Goal: Information Seeking & Learning: Check status

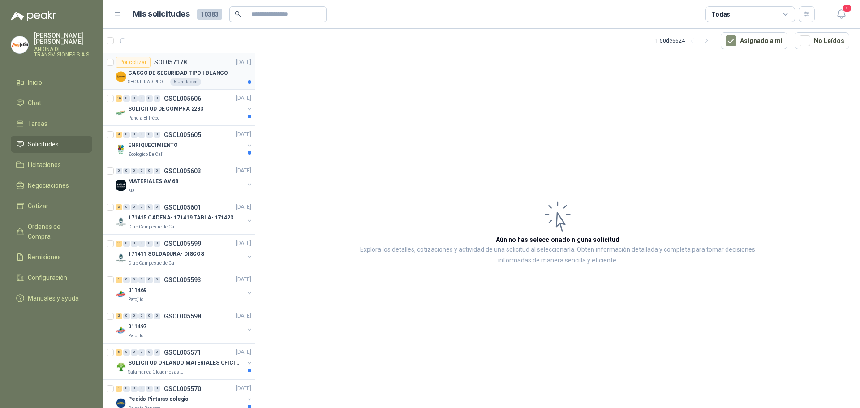
click at [197, 72] on p "CASCO DE SEGURIDAD TIPO I BLANCO" at bounding box center [178, 73] width 100 height 9
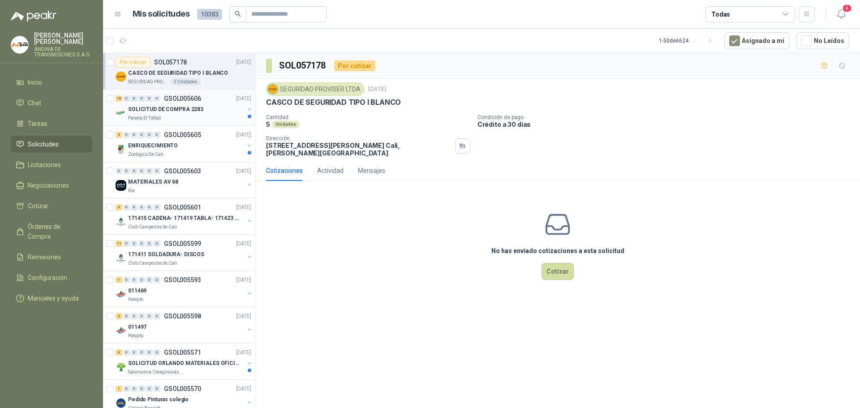
click at [190, 111] on p "SOLICITUD DE COMPRA 2283" at bounding box center [165, 109] width 75 height 9
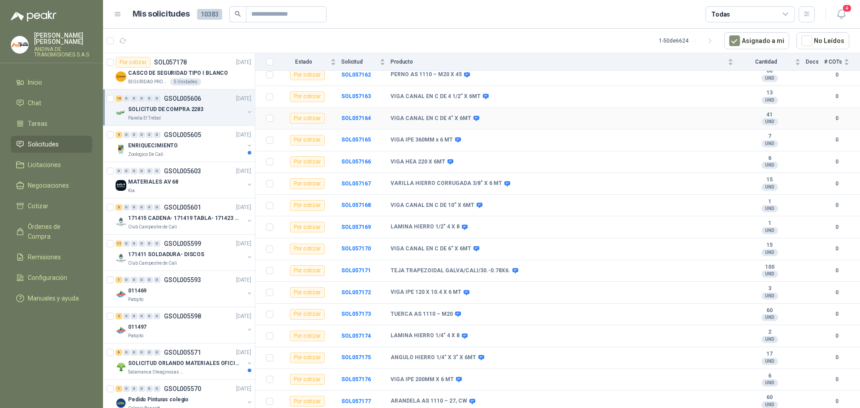
scroll to position [110, 0]
click at [180, 136] on p "GSOL005605" at bounding box center [182, 135] width 37 height 6
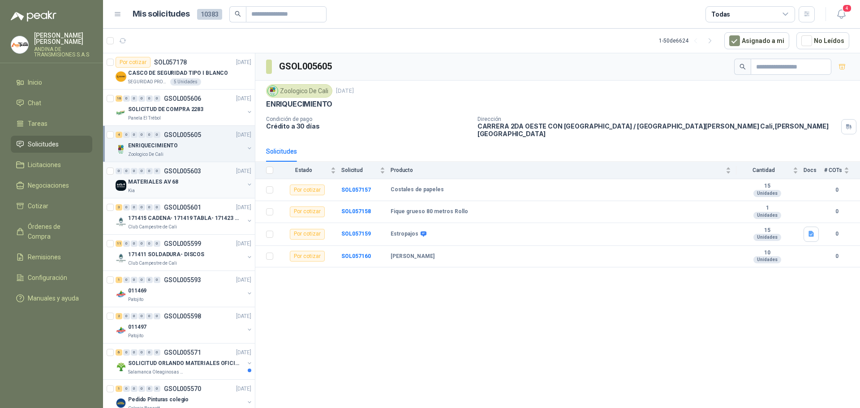
click at [180, 171] on p "GSOL005603" at bounding box center [182, 171] width 37 height 6
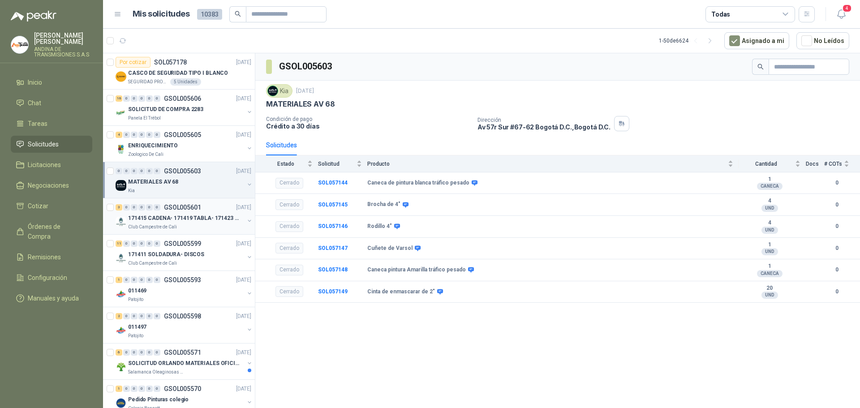
click at [192, 206] on p "GSOL005601" at bounding box center [182, 207] width 37 height 6
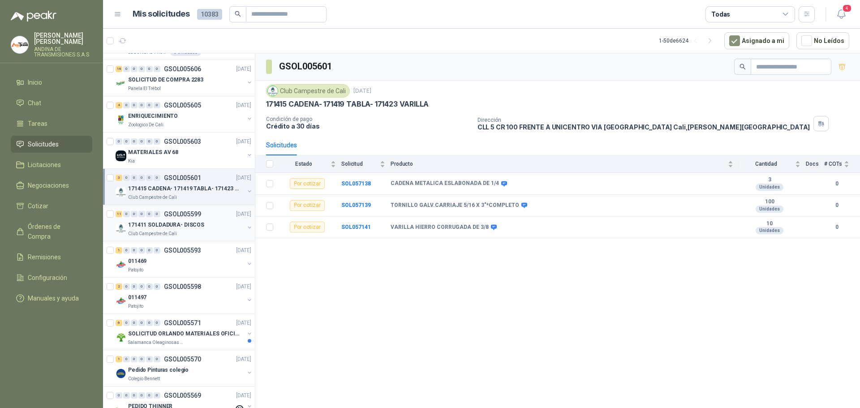
scroll to position [45, 0]
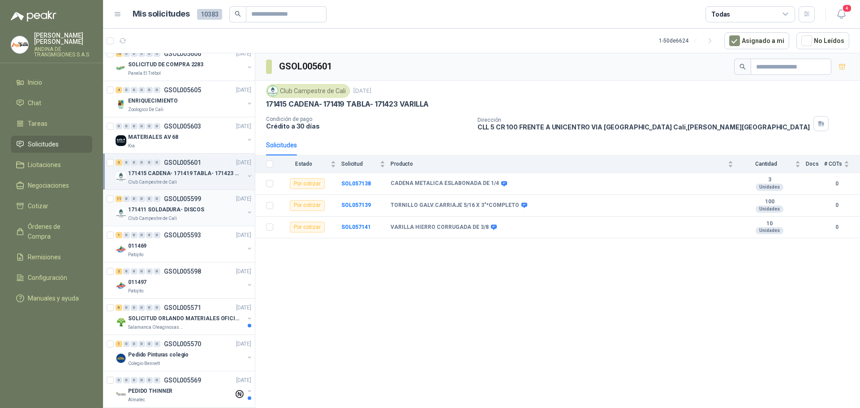
click at [190, 199] on p "GSOL005599" at bounding box center [182, 199] width 37 height 6
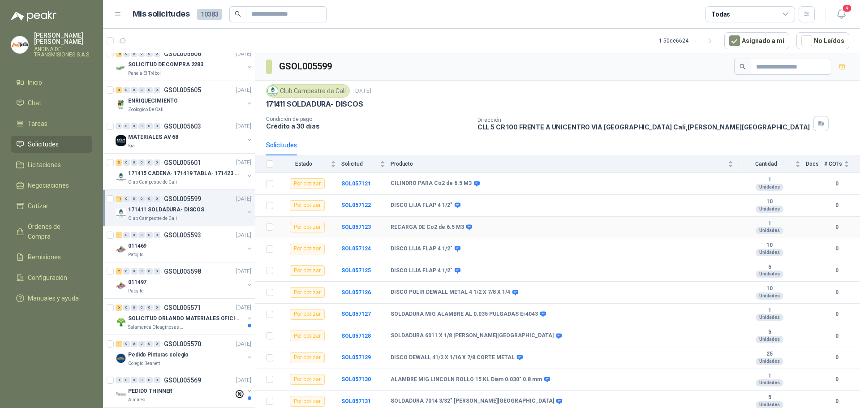
scroll to position [1, 0]
click at [183, 234] on p "GSOL005593" at bounding box center [182, 235] width 37 height 6
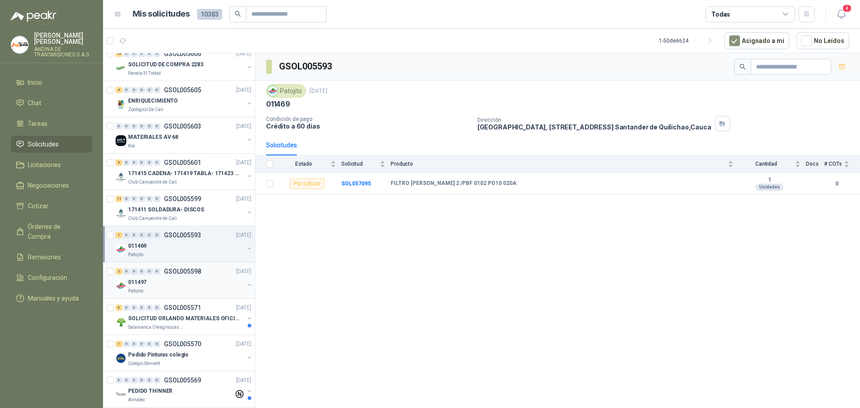
click at [178, 273] on p "GSOL005598" at bounding box center [182, 271] width 37 height 6
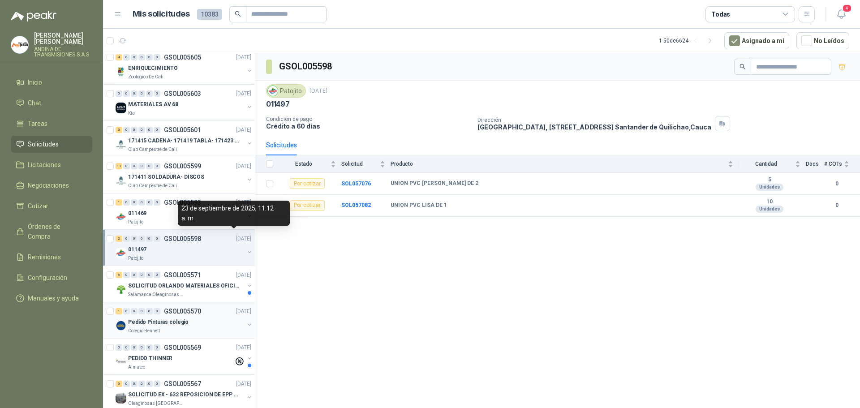
scroll to position [134, 0]
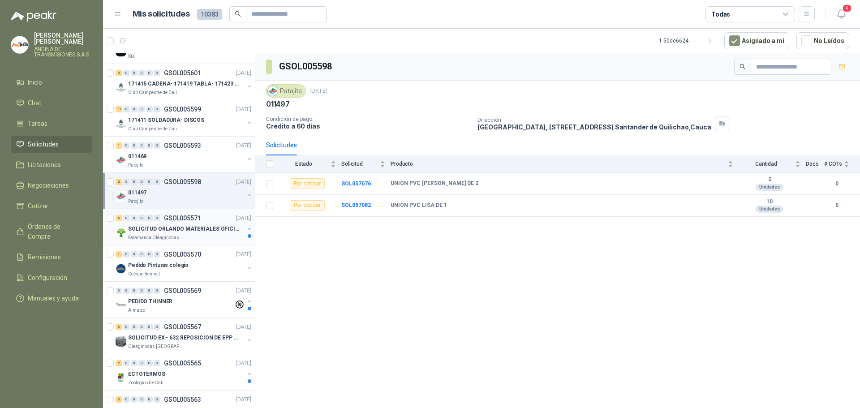
click at [186, 216] on p "GSOL005571" at bounding box center [182, 218] width 37 height 6
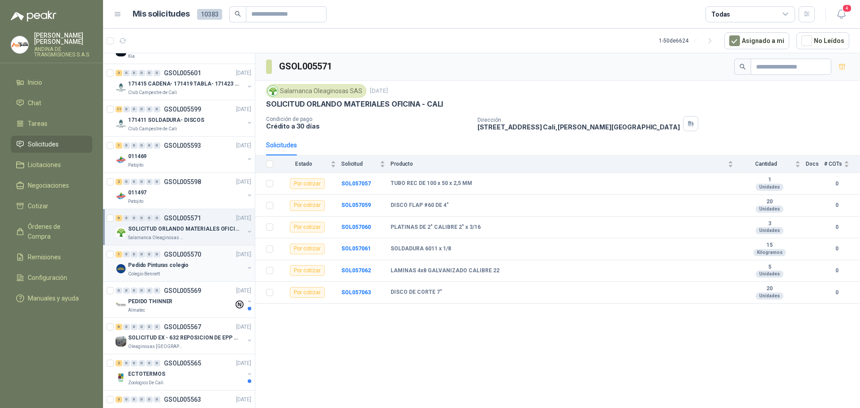
click at [186, 252] on p "GSOL005570" at bounding box center [182, 254] width 37 height 6
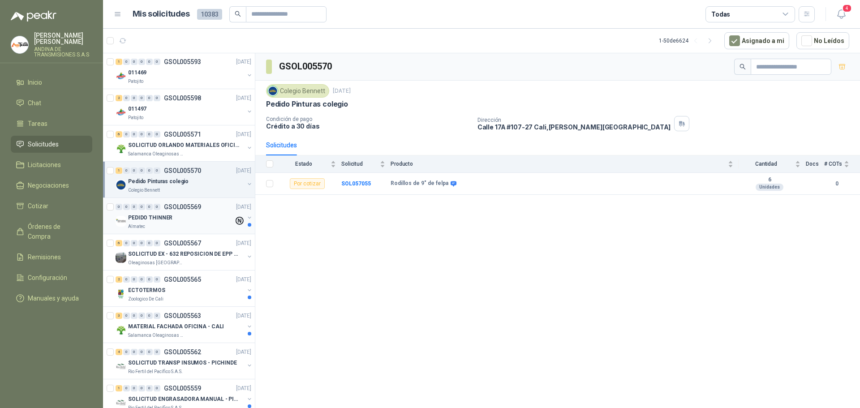
scroll to position [224, 0]
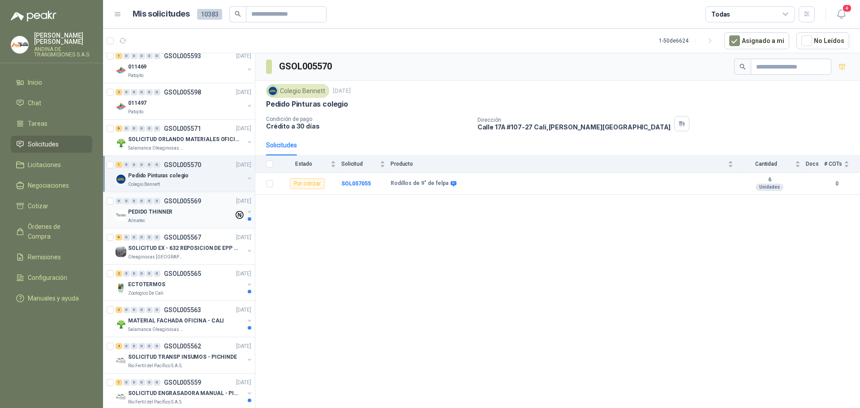
click at [185, 201] on p "GSOL005569" at bounding box center [182, 201] width 37 height 6
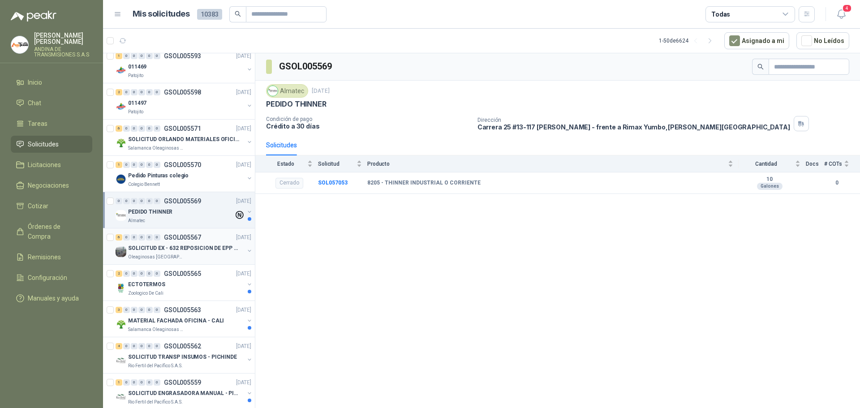
click at [178, 237] on p "GSOL005567" at bounding box center [182, 237] width 37 height 6
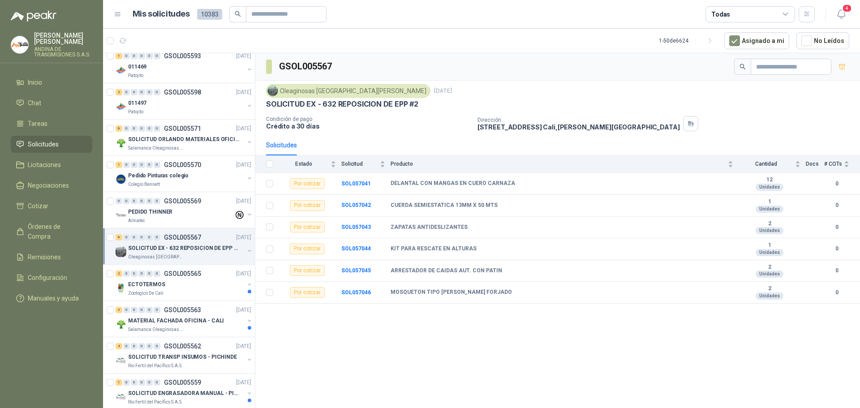
scroll to position [269, 0]
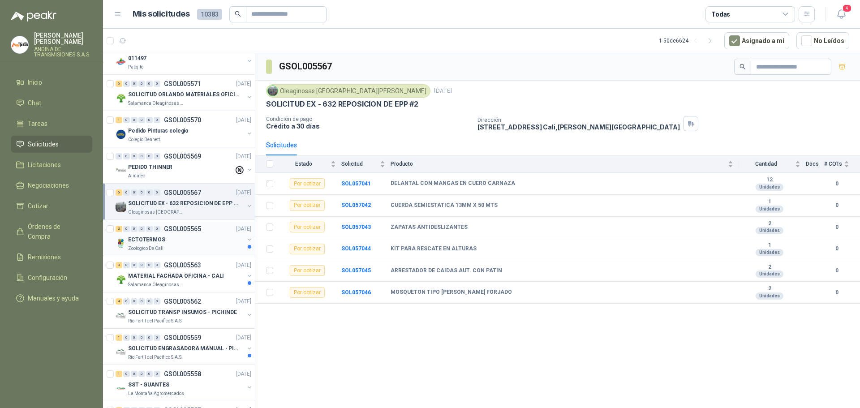
click at [193, 227] on p "GSOL005565" at bounding box center [182, 229] width 37 height 6
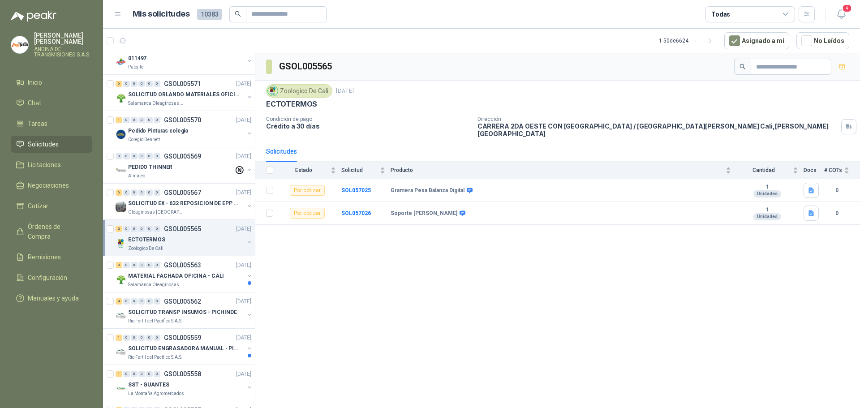
scroll to position [313, 0]
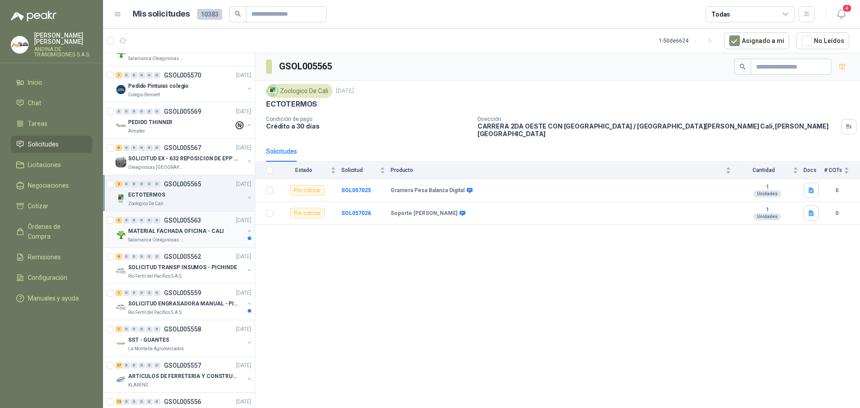
click at [193, 222] on p "GSOL005563" at bounding box center [182, 220] width 37 height 6
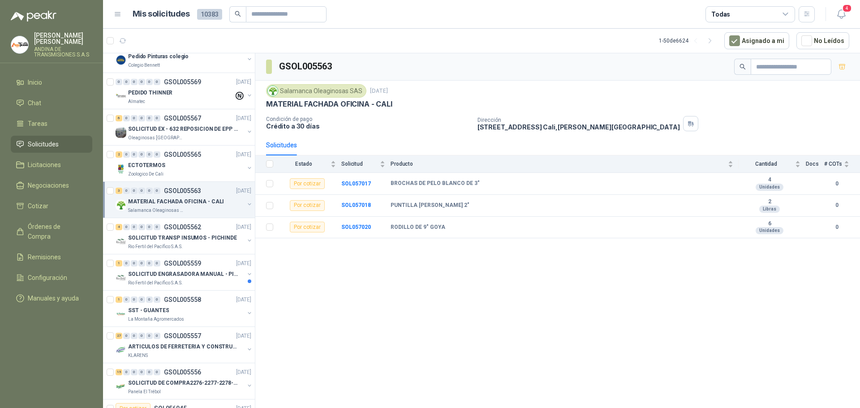
scroll to position [358, 0]
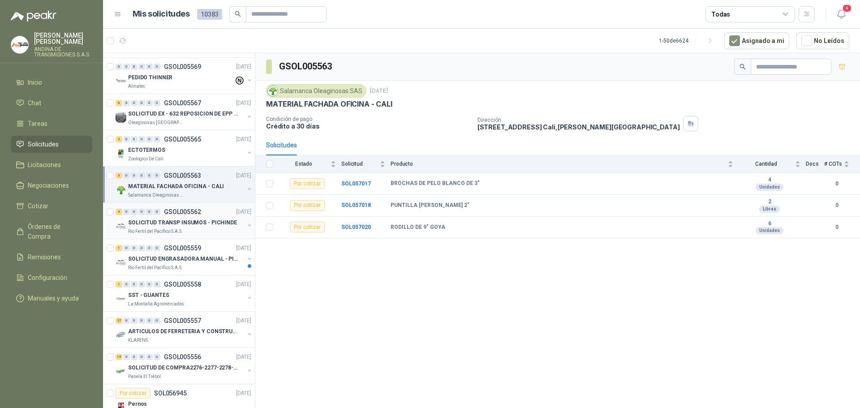
click at [193, 211] on p "GSOL005562" at bounding box center [182, 212] width 37 height 6
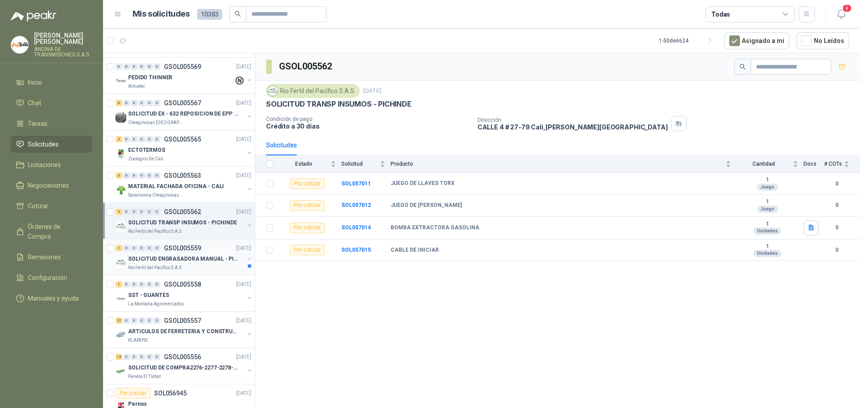
click at [184, 246] on p "GSOL005559" at bounding box center [182, 248] width 37 height 6
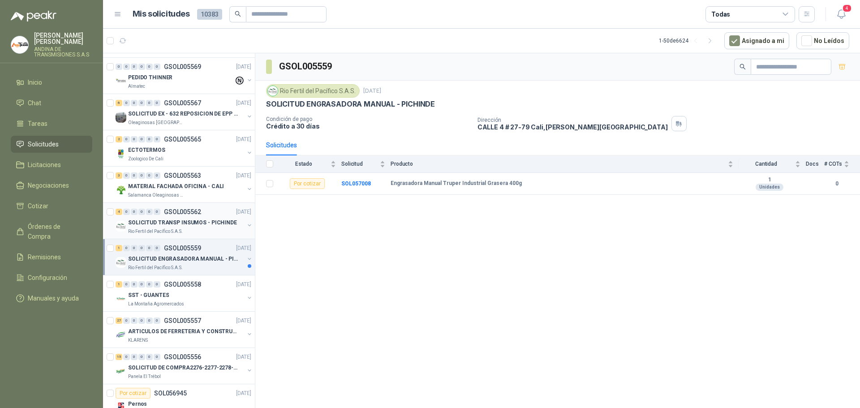
scroll to position [448, 0]
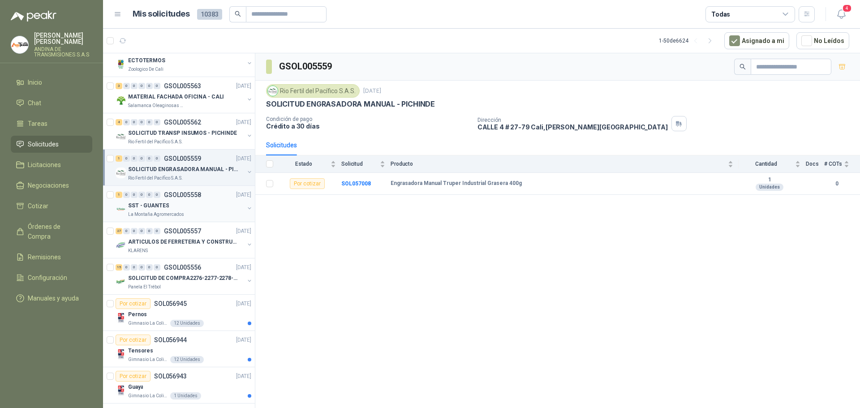
click at [188, 195] on p "GSOL005558" at bounding box center [182, 195] width 37 height 6
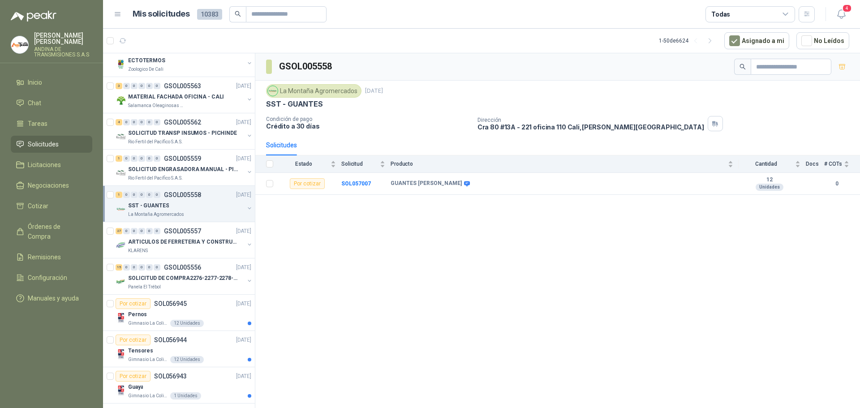
scroll to position [492, 0]
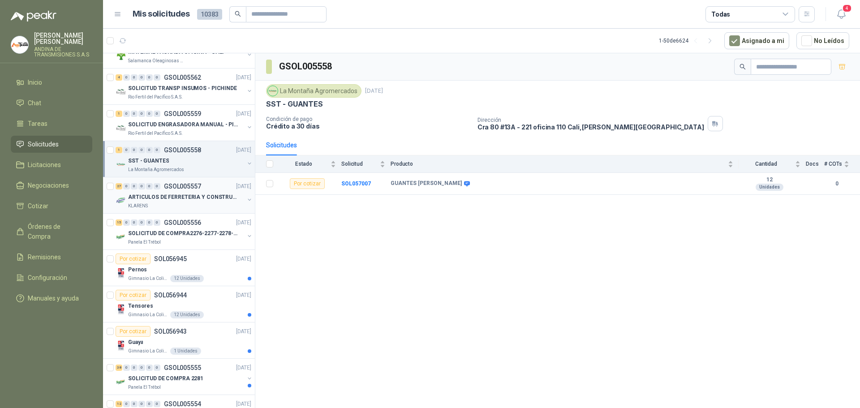
click at [191, 184] on p "GSOL005557" at bounding box center [182, 186] width 37 height 6
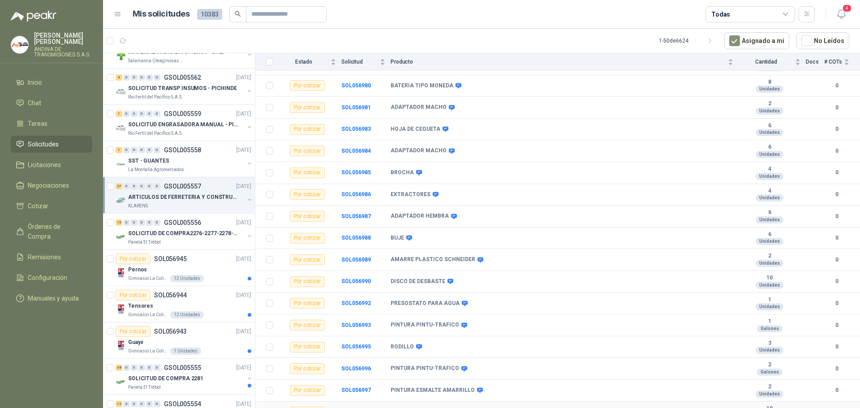
scroll to position [170, 0]
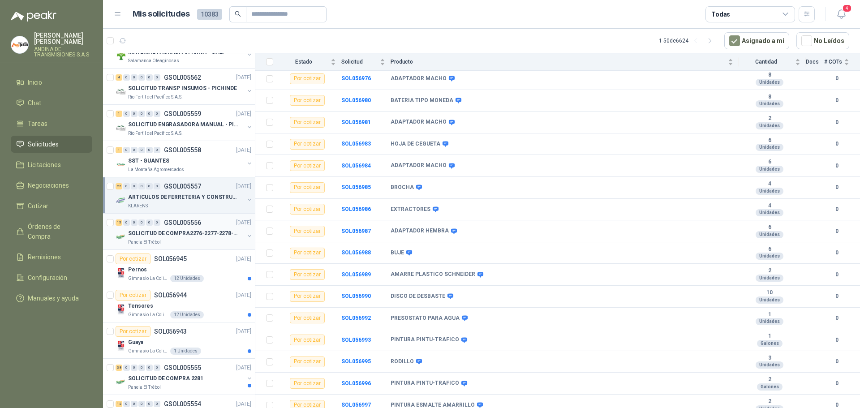
click at [177, 222] on p "GSOL005556" at bounding box center [182, 222] width 37 height 6
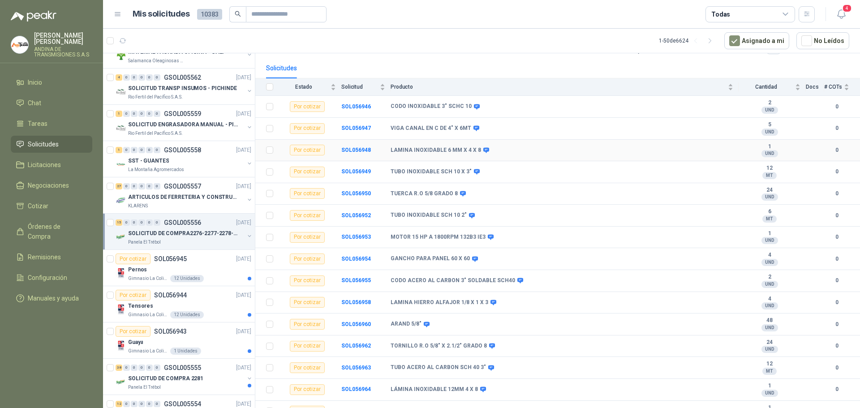
scroll to position [88, 0]
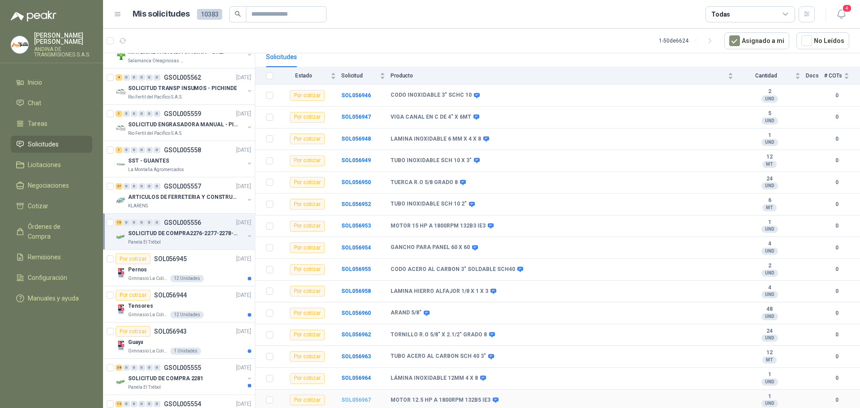
click at [346, 398] on b "SOL056967" at bounding box center [356, 400] width 30 height 6
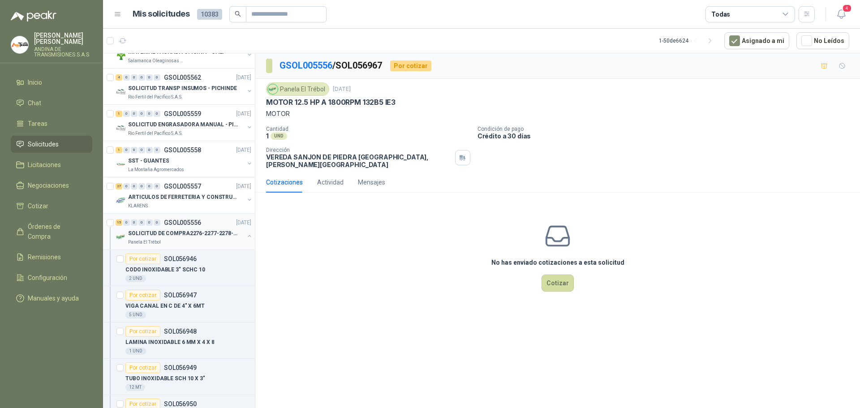
click at [189, 222] on p "GSOL005556" at bounding box center [182, 222] width 37 height 6
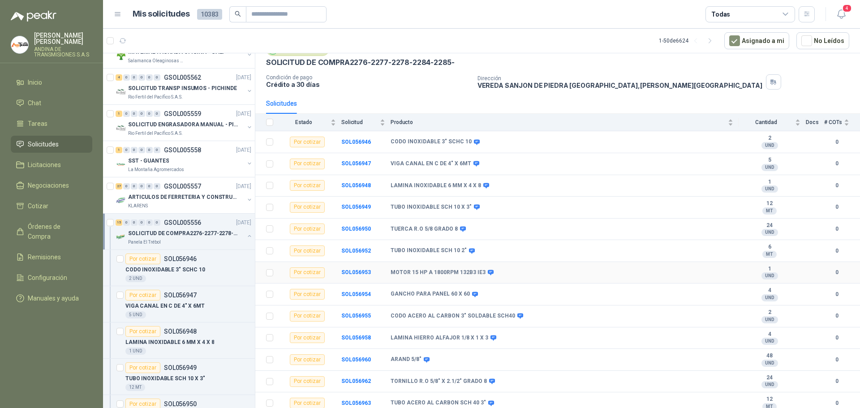
scroll to position [88, 0]
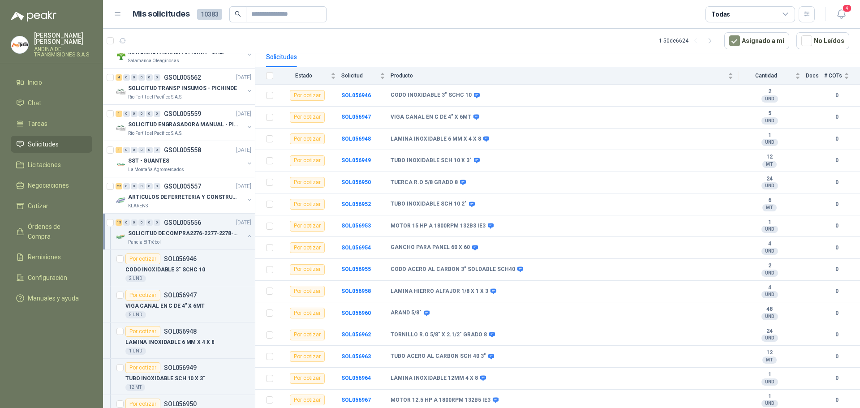
click at [185, 222] on p "GSOL005556" at bounding box center [182, 222] width 37 height 6
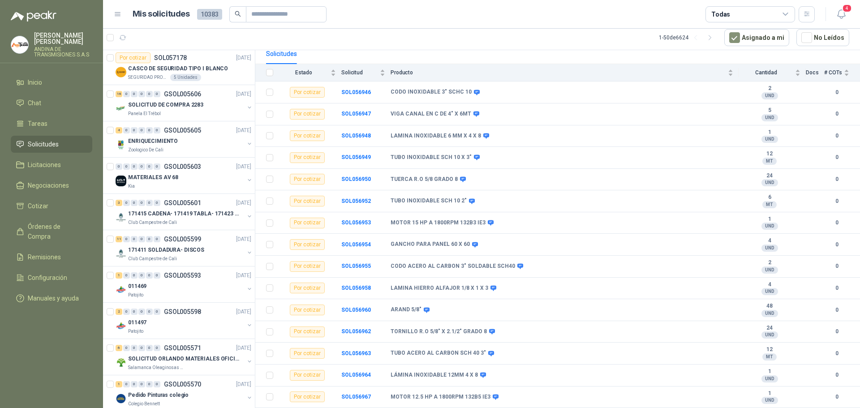
scroll to position [0, 0]
click at [171, 70] on p "CASCO DE SEGURIDAD TIPO I BLANCO" at bounding box center [178, 70] width 100 height 9
